Goal: Task Accomplishment & Management: Complete application form

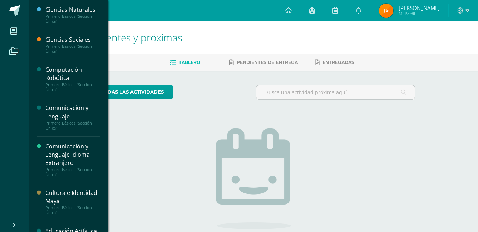
click at [71, 76] on div "Computación Robótica" at bounding box center [72, 74] width 54 height 16
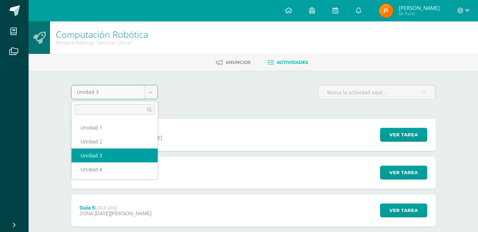
click at [150, 93] on body "Mis cursos Archivos Cerrar panel Ciencias Naturales Primero Básicos "Sección Ún…" at bounding box center [239, 232] width 478 height 464
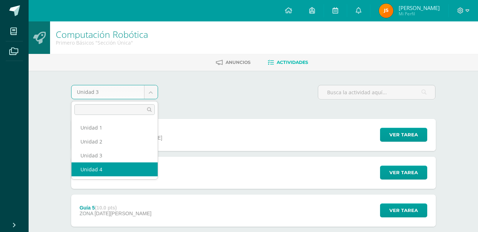
select select "Unidad 4"
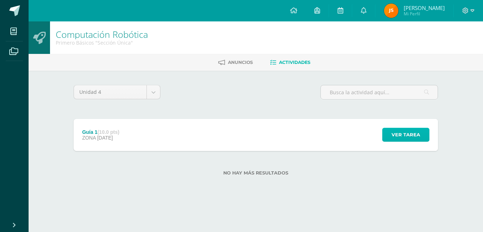
click at [401, 132] on span "Ver tarea" at bounding box center [406, 134] width 29 height 13
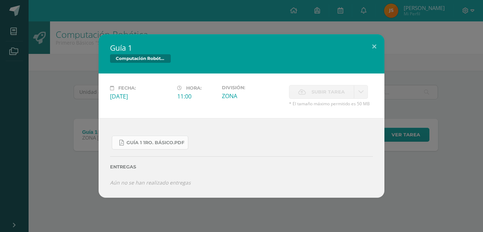
click at [122, 142] on icon at bounding box center [121, 143] width 4 height 6
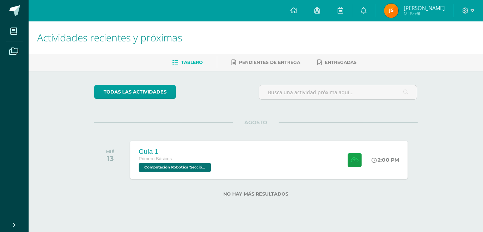
click at [357, 168] on div at bounding box center [352, 160] width 35 height 38
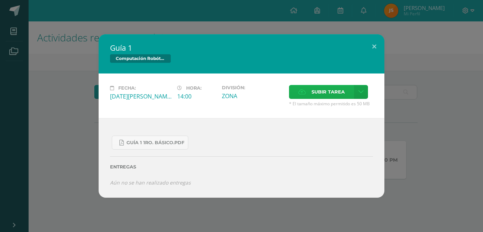
click at [336, 93] on span "Subir tarea" at bounding box center [328, 91] width 33 height 13
click at [0, 0] on input "Subir tarea" at bounding box center [0, 0] width 0 height 0
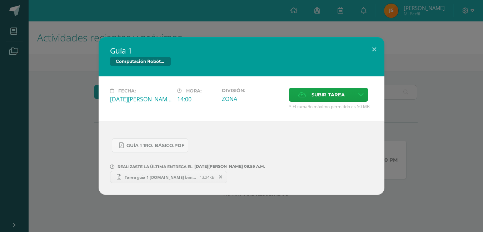
click at [219, 178] on icon at bounding box center [220, 177] width 3 height 5
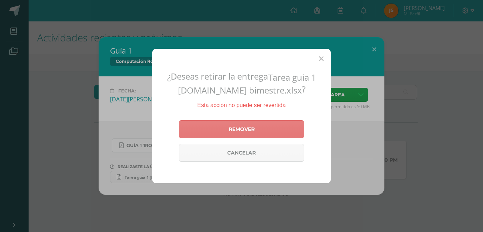
click at [250, 137] on link "Remover" at bounding box center [241, 129] width 125 height 18
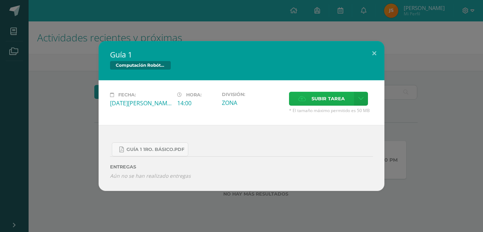
click at [305, 97] on icon at bounding box center [303, 99] width 8 height 5
click at [0, 0] on input "Subir tarea" at bounding box center [0, 0] width 0 height 0
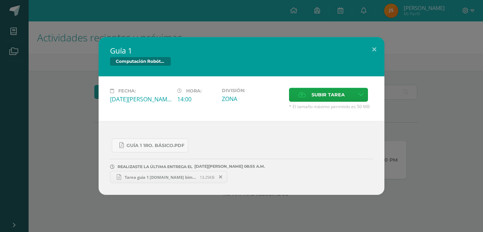
click at [239, 224] on div "Guía 1 Computación Robótica Fecha: Miércoles 13 de Agosto Hora: 14:00 División:…" at bounding box center [241, 116] width 483 height 232
